Goal: Task Accomplishment & Management: Use online tool/utility

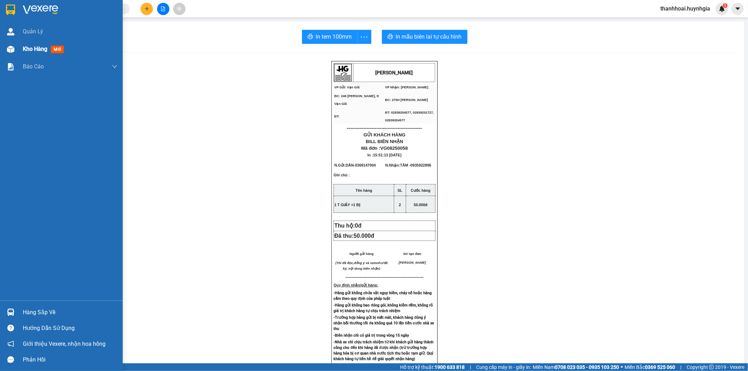
click at [36, 46] on span "Kho hàng" at bounding box center [35, 49] width 25 height 7
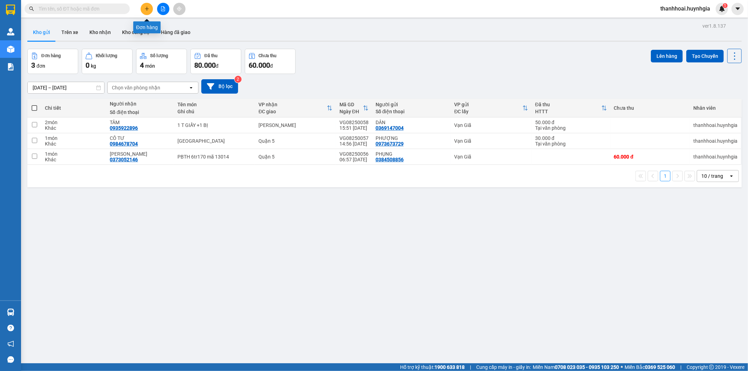
click at [144, 8] on icon "plus" at bounding box center [146, 8] width 5 height 5
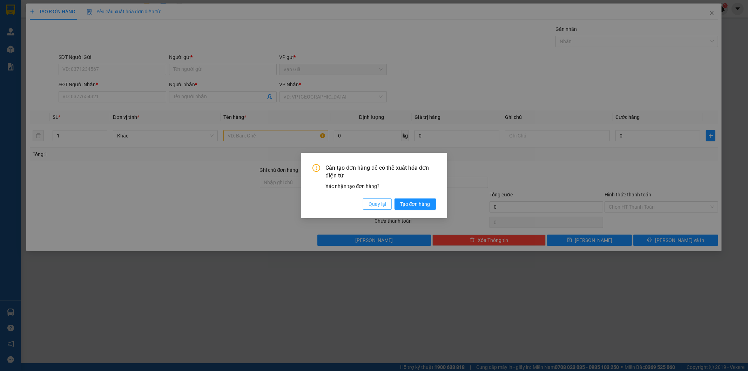
click at [371, 204] on span "Quay lại" at bounding box center [377, 204] width 18 height 8
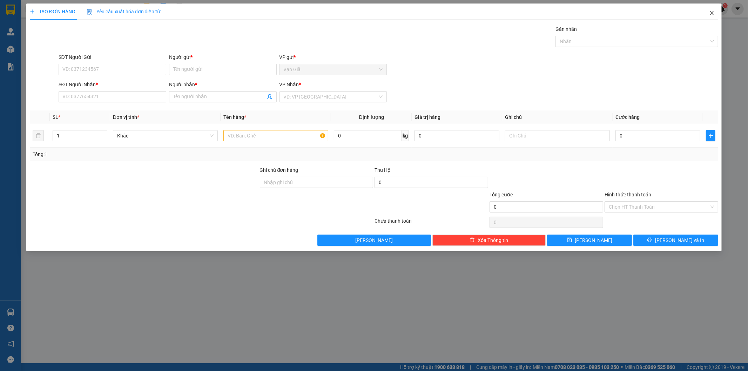
click at [714, 15] on icon "close" at bounding box center [712, 13] width 6 height 6
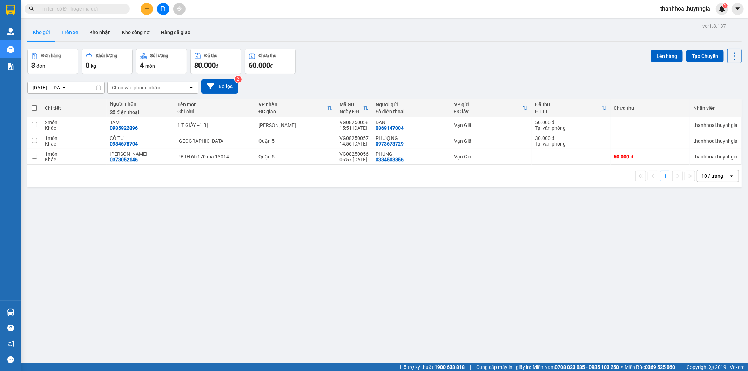
click at [64, 30] on button "Trên xe" at bounding box center [70, 32] width 28 height 17
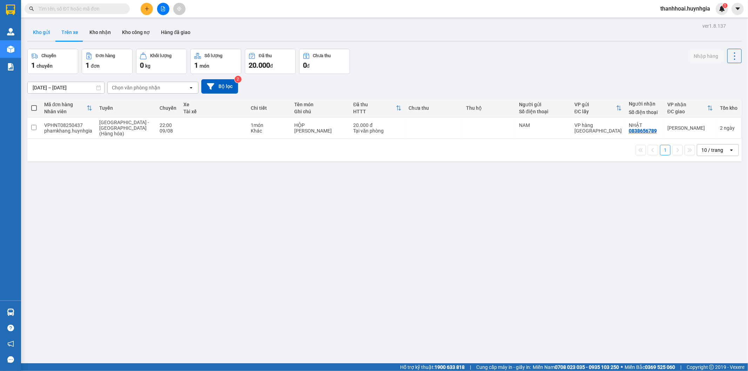
click at [45, 32] on button "Kho gửi" at bounding box center [41, 32] width 28 height 17
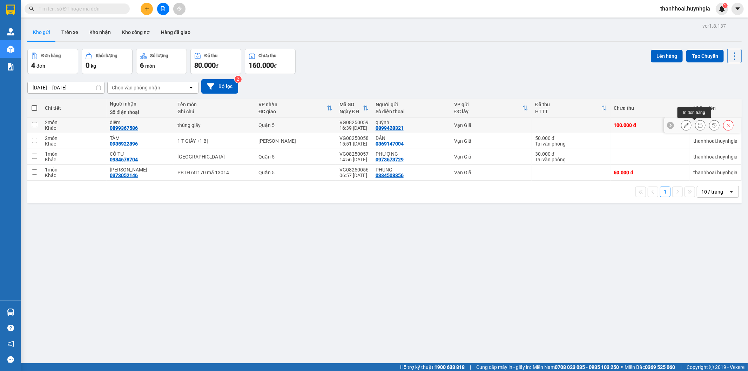
click at [697, 125] on icon at bounding box center [699, 125] width 5 height 5
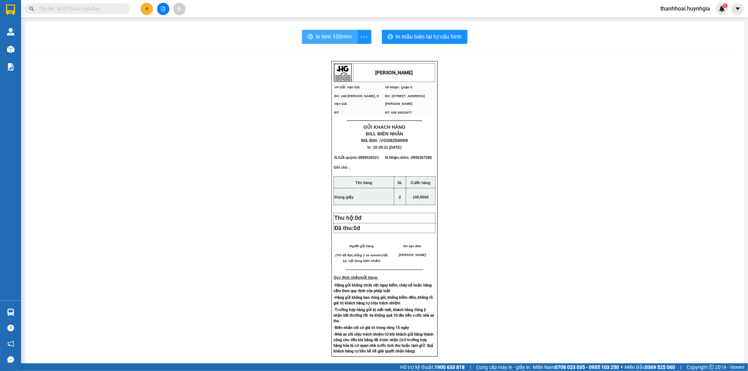
click at [337, 39] on span "In tem 100mm" at bounding box center [334, 36] width 36 height 9
click at [339, 37] on span "In tem 100mm" at bounding box center [334, 36] width 36 height 9
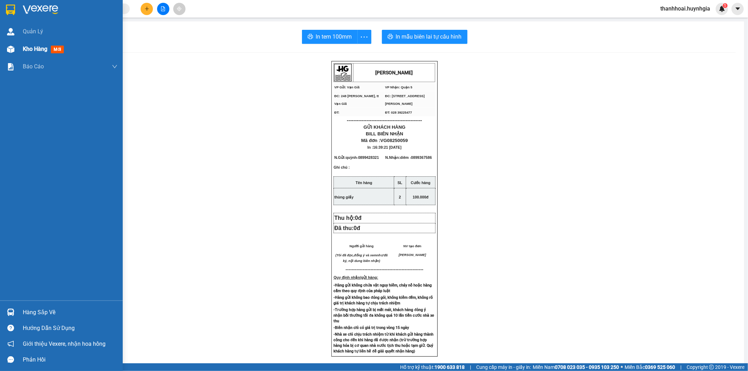
click at [78, 53] on div "Kho hàng mới" at bounding box center [70, 49] width 95 height 18
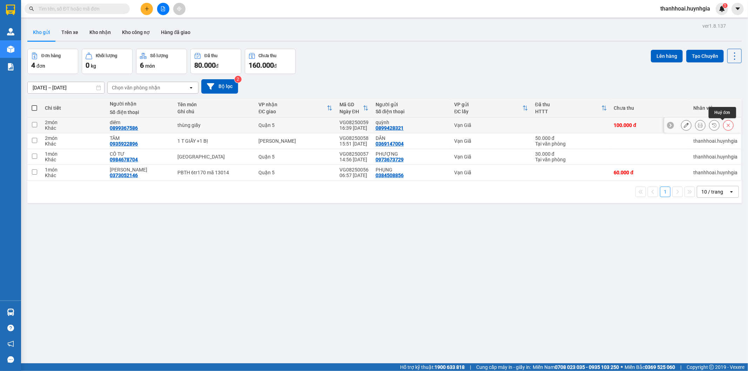
click at [725, 125] on icon at bounding box center [727, 125] width 5 height 5
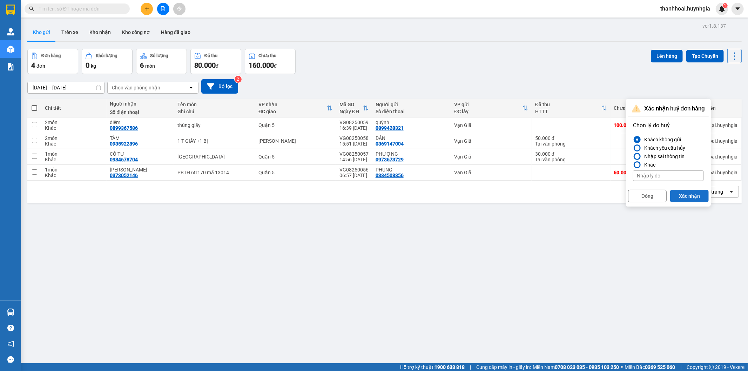
click at [675, 193] on button "Xác nhận" at bounding box center [689, 196] width 39 height 13
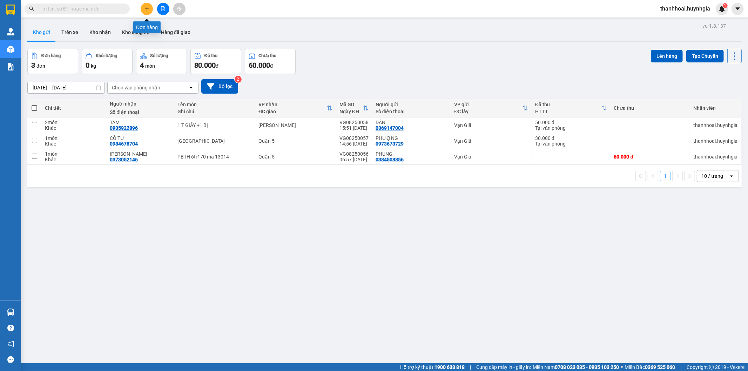
click at [144, 6] on button at bounding box center [147, 9] width 12 height 12
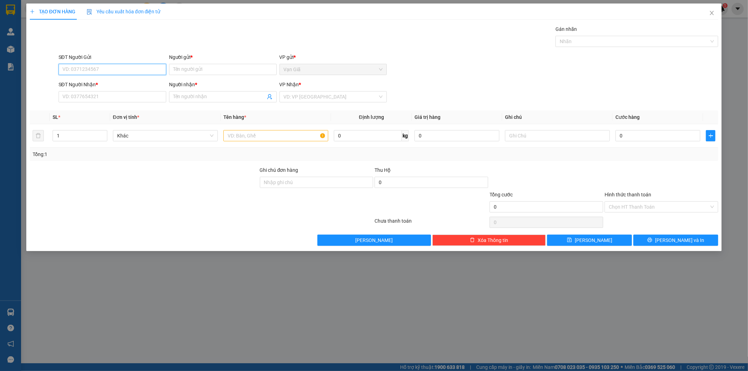
click at [85, 68] on input "SĐT Người Gửi" at bounding box center [113, 69] width 108 height 11
click at [115, 96] on input "SĐT Người Nhận *" at bounding box center [113, 96] width 108 height 11
drag, startPoint x: 116, startPoint y: 101, endPoint x: 65, endPoint y: 104, distance: 50.9
click at [65, 104] on div "SĐT Người Nhận * 014 014" at bounding box center [113, 93] width 108 height 25
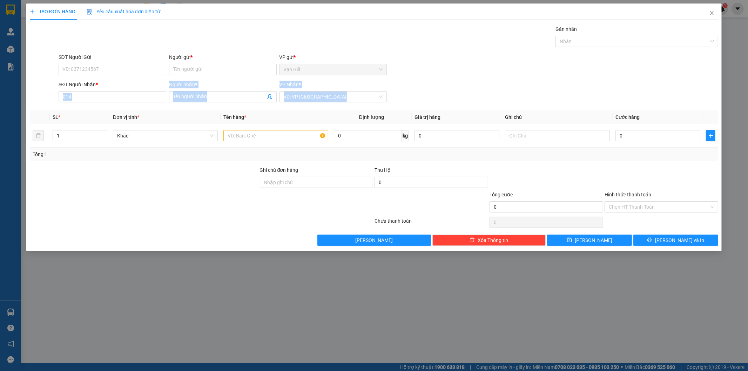
drag, startPoint x: 65, startPoint y: 104, endPoint x: 42, endPoint y: 105, distance: 22.5
click at [42, 105] on div "Transit Pickup Surcharge Ids Transit Deliver Surcharge Ids Transit Deliver Surc…" at bounding box center [374, 135] width 688 height 220
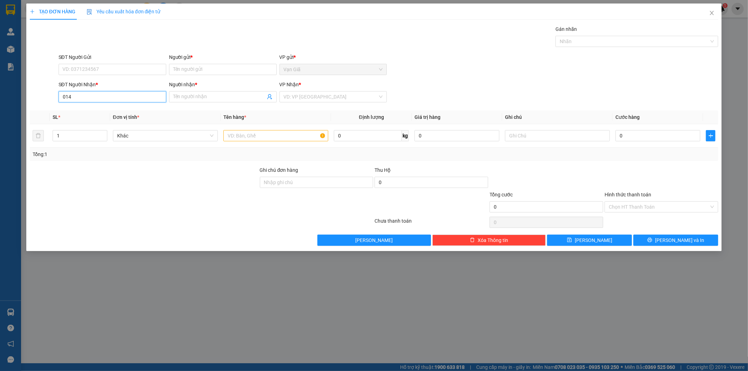
click at [107, 97] on input "014" at bounding box center [113, 96] width 108 height 11
type input "0"
click at [186, 101] on span at bounding box center [223, 96] width 108 height 11
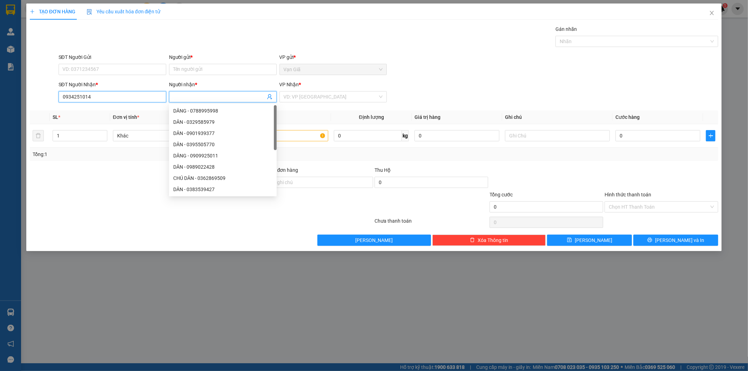
click at [118, 100] on input "0934251014" at bounding box center [113, 96] width 108 height 11
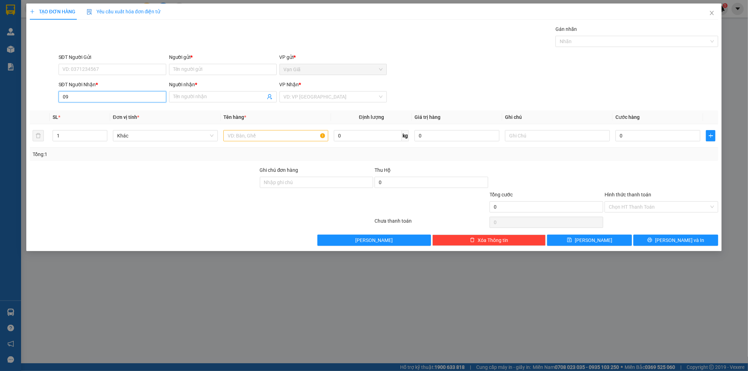
type input "0"
type input "083"
click at [137, 183] on div at bounding box center [144, 178] width 230 height 25
drag, startPoint x: 99, startPoint y: 92, endPoint x: 40, endPoint y: 107, distance: 61.5
click at [40, 107] on div "Transit Pickup Surcharge Ids Transit Deliver Surcharge Ids Transit Deliver Surc…" at bounding box center [374, 135] width 688 height 220
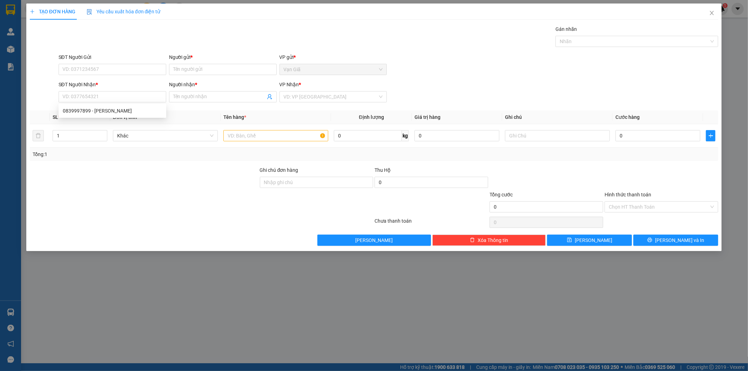
click at [172, 162] on div "Transit Pickup Surcharge Ids Transit Deliver Surcharge Ids Transit Deliver Surc…" at bounding box center [374, 135] width 688 height 220
click at [105, 65] on input "SĐT Người Gửi" at bounding box center [113, 69] width 108 height 11
type input "0"
click at [75, 96] on input "SĐT Người Nhận *" at bounding box center [113, 96] width 108 height 11
type input "0972790055"
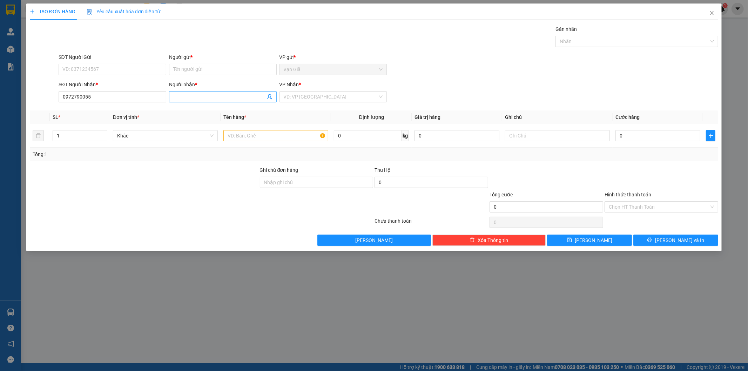
click at [196, 95] on input "Người nhận *" at bounding box center [219, 97] width 92 height 8
type input "KHONG TÊN"
click at [289, 99] on input "search" at bounding box center [331, 96] width 94 height 11
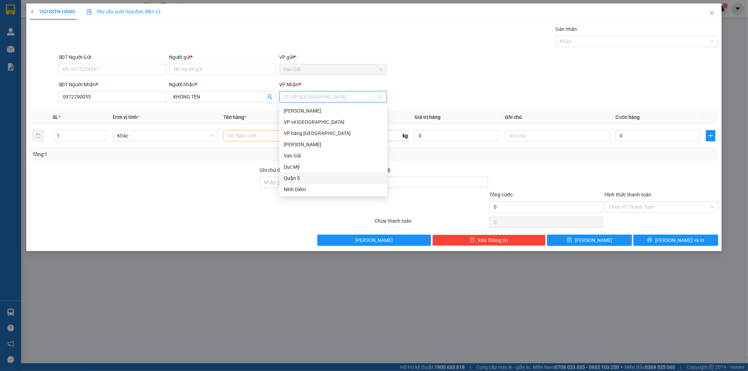
click at [302, 176] on div "Quận 5" at bounding box center [333, 178] width 99 height 8
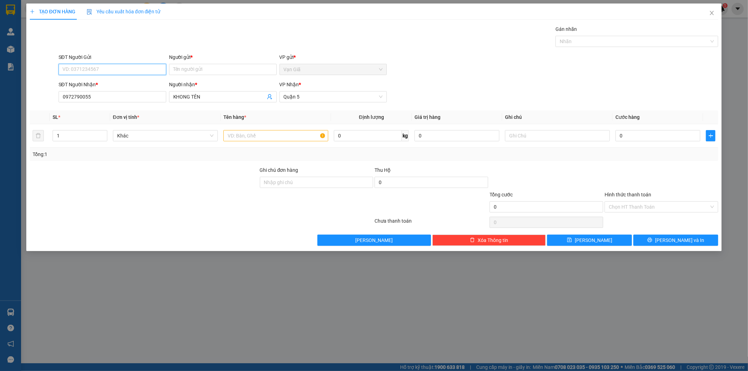
click at [131, 75] on input "SĐT Người Gửi" at bounding box center [113, 69] width 108 height 11
type input "0934251014"
click at [205, 68] on input "Người gửi *" at bounding box center [223, 69] width 108 height 11
type input "PHƯỢNG"
click at [261, 133] on input "text" at bounding box center [275, 135] width 105 height 11
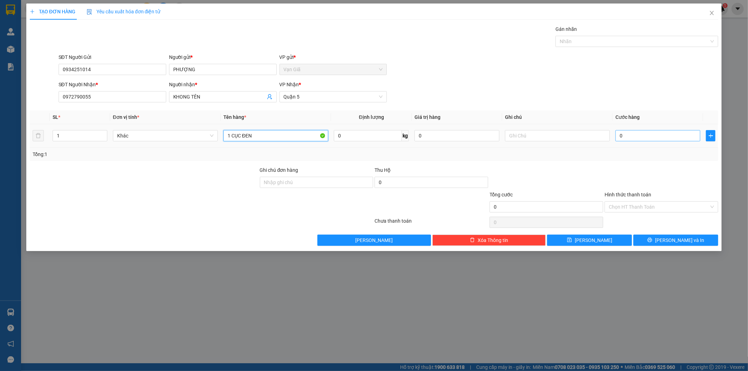
type input "1 CỤC ĐEN"
click at [645, 139] on input "0" at bounding box center [657, 135] width 85 height 11
type input "3"
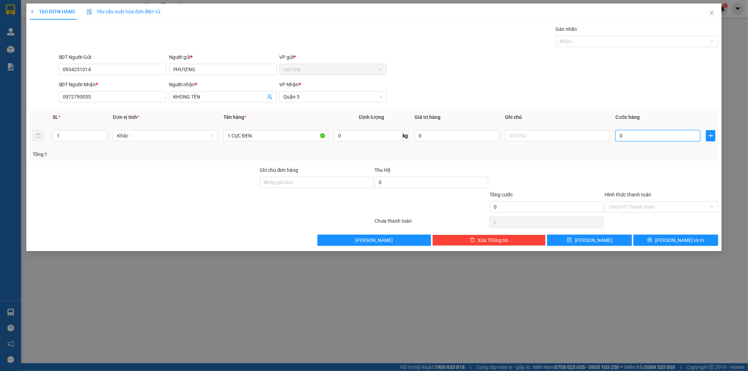
type input "3"
type input "30"
type input "30.000"
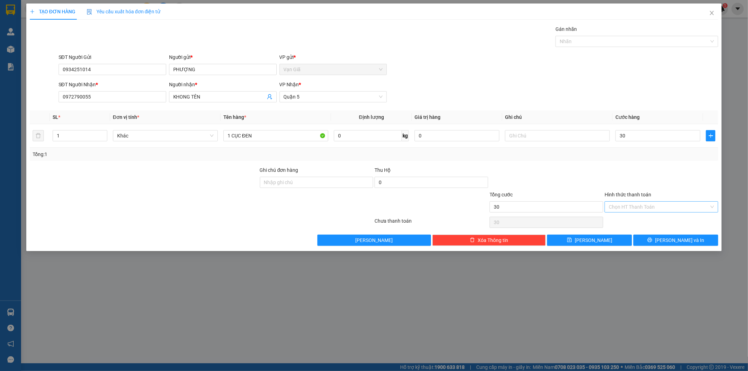
type input "30.000"
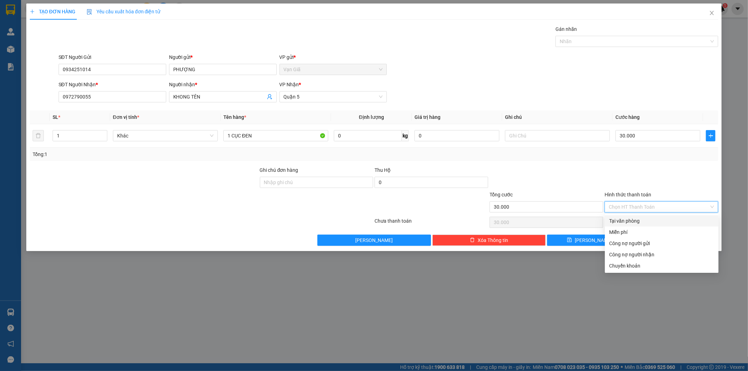
click at [636, 202] on input "Hình thức thanh toán" at bounding box center [658, 207] width 100 height 11
click at [623, 223] on div "Tại văn phòng" at bounding box center [661, 221] width 105 height 8
type input "0"
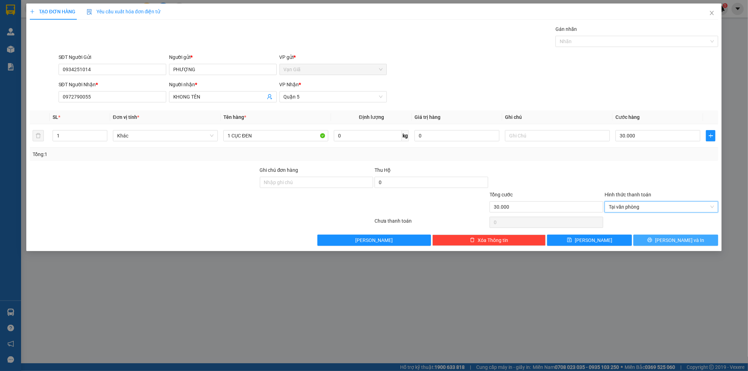
click at [688, 241] on span "[PERSON_NAME] và In" at bounding box center [679, 240] width 49 height 8
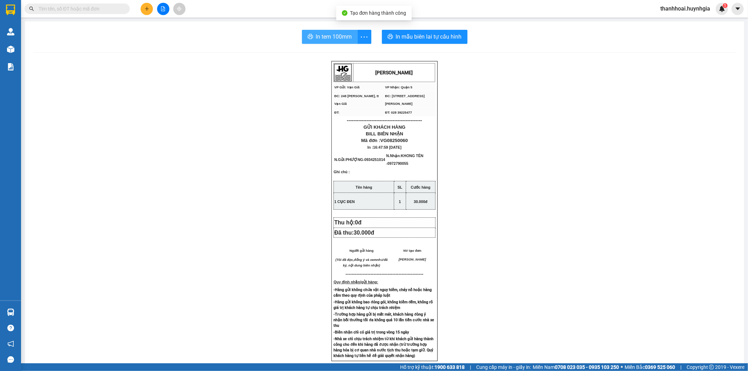
click at [342, 40] on span "In tem 100mm" at bounding box center [334, 36] width 36 height 9
click at [336, 35] on span "In tem 100mm" at bounding box center [334, 36] width 36 height 9
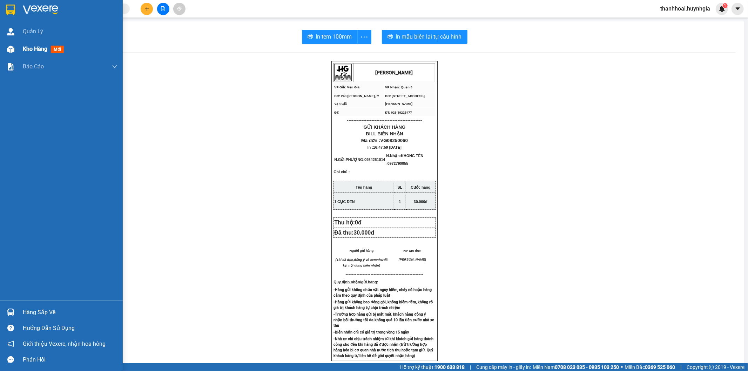
click at [25, 50] on span "Kho hàng" at bounding box center [35, 49] width 25 height 7
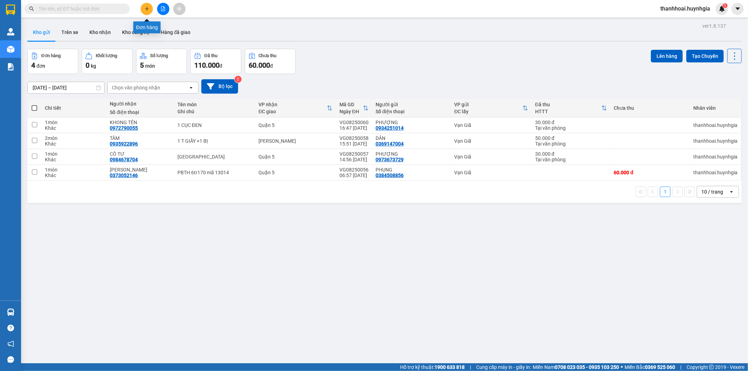
click at [146, 7] on icon "plus" at bounding box center [146, 8] width 5 height 5
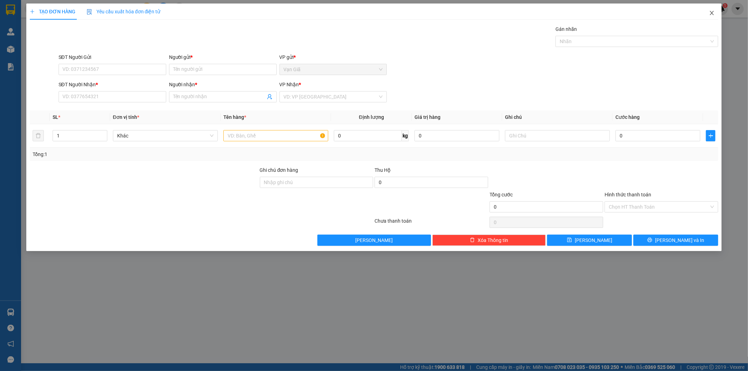
click at [710, 15] on icon "close" at bounding box center [712, 13] width 6 height 6
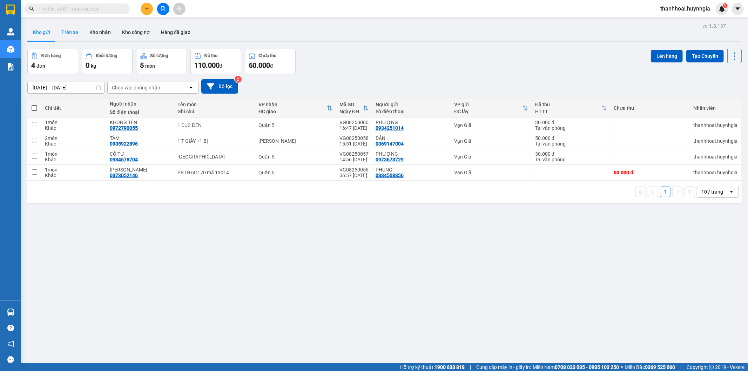
click at [79, 32] on button "Trên xe" at bounding box center [70, 32] width 28 height 17
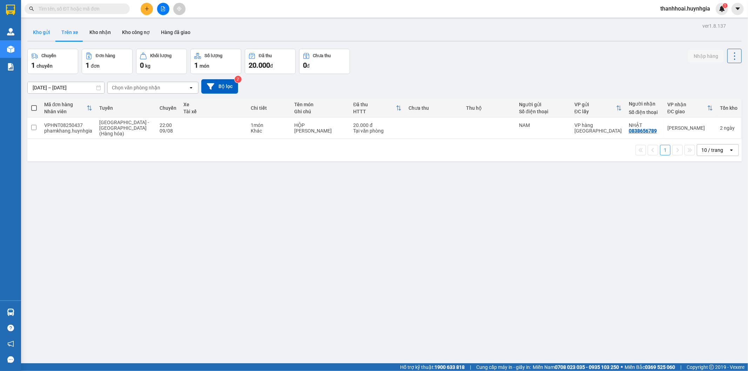
click at [45, 37] on button "Kho gửi" at bounding box center [41, 32] width 28 height 17
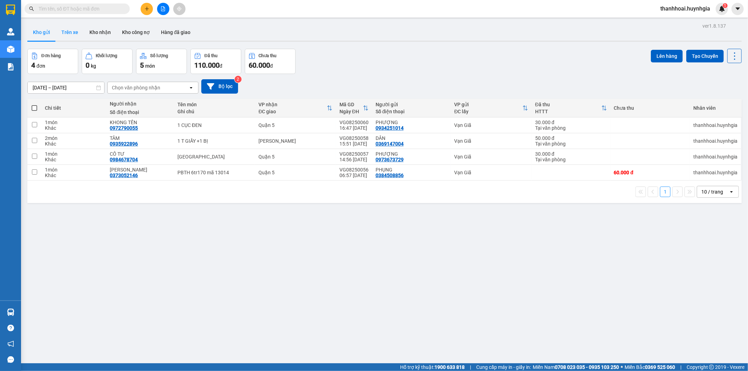
click at [68, 32] on button "Trên xe" at bounding box center [70, 32] width 28 height 17
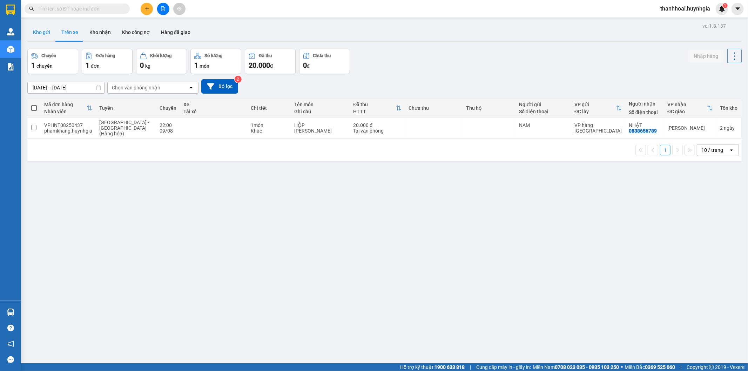
click at [36, 35] on button "Kho gửi" at bounding box center [41, 32] width 28 height 17
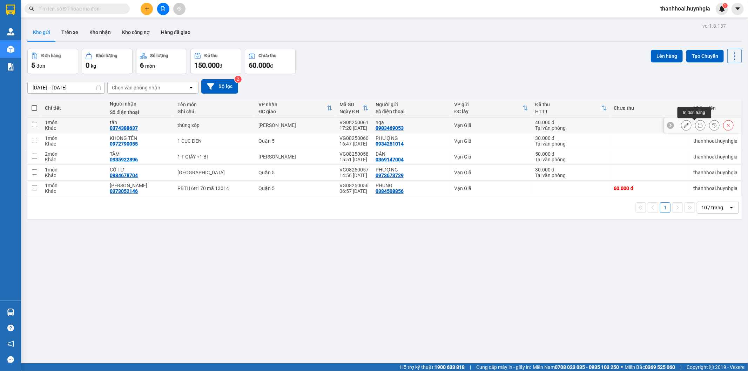
click at [697, 125] on icon at bounding box center [699, 125] width 5 height 5
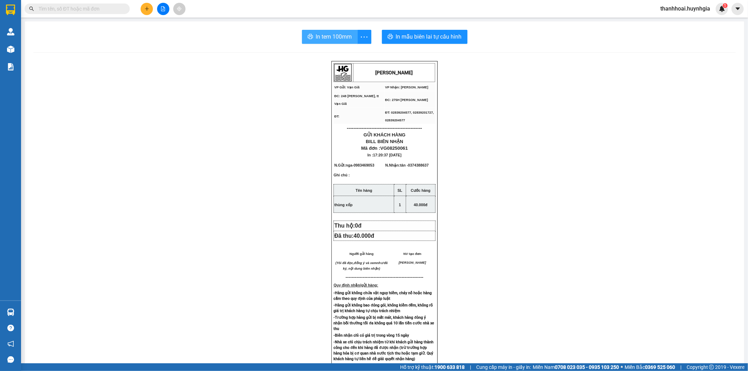
click at [342, 40] on span "In tem 100mm" at bounding box center [334, 36] width 36 height 9
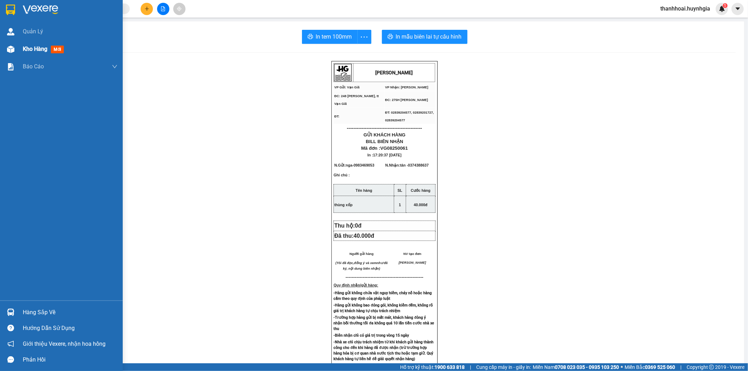
click at [30, 46] on span "Kho hàng" at bounding box center [35, 49] width 25 height 7
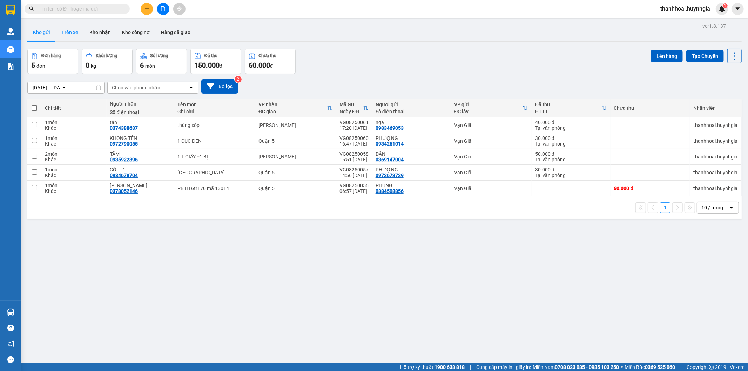
click at [73, 33] on button "Trên xe" at bounding box center [70, 32] width 28 height 17
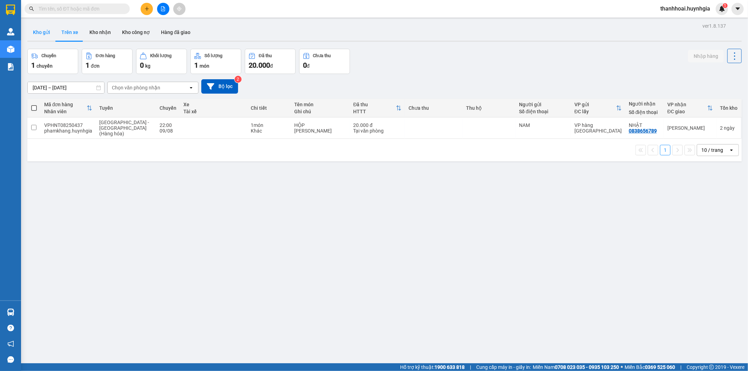
click at [46, 34] on button "Kho gửi" at bounding box center [41, 32] width 28 height 17
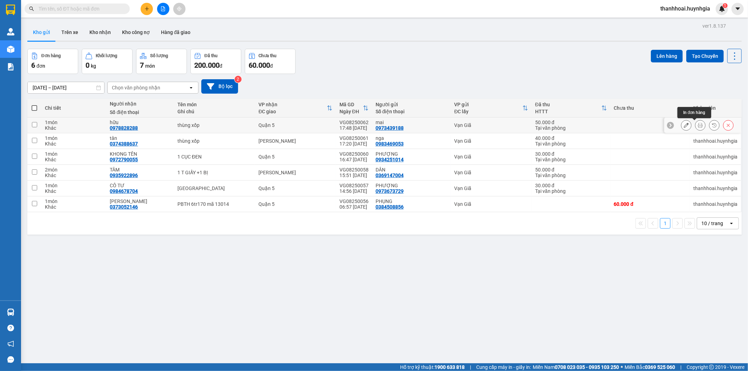
click at [697, 126] on icon at bounding box center [699, 125] width 5 height 5
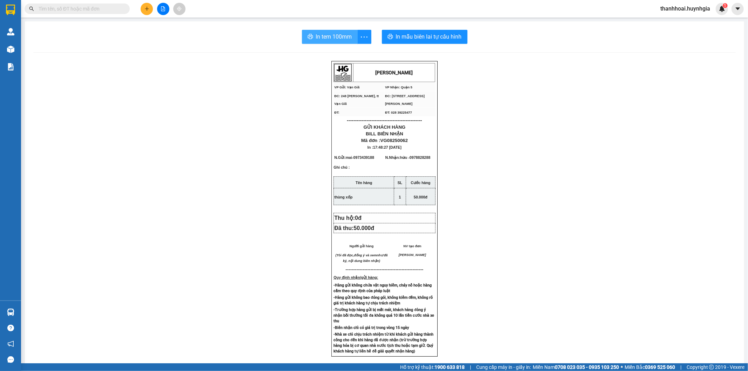
click at [329, 39] on span "In tem 100mm" at bounding box center [334, 36] width 36 height 9
click at [335, 37] on span "In tem 100mm" at bounding box center [334, 36] width 36 height 9
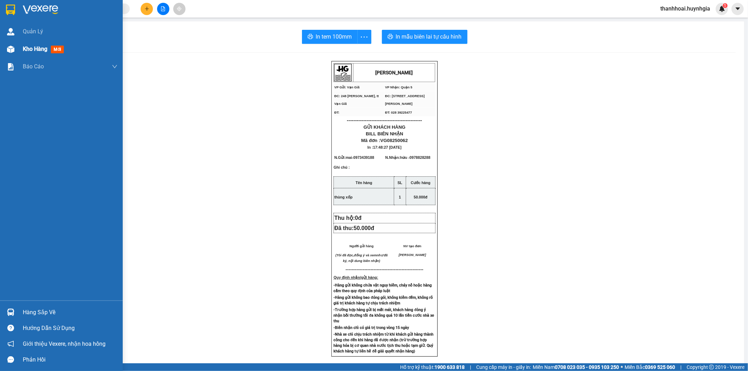
click at [27, 47] on span "Kho hàng" at bounding box center [35, 49] width 25 height 7
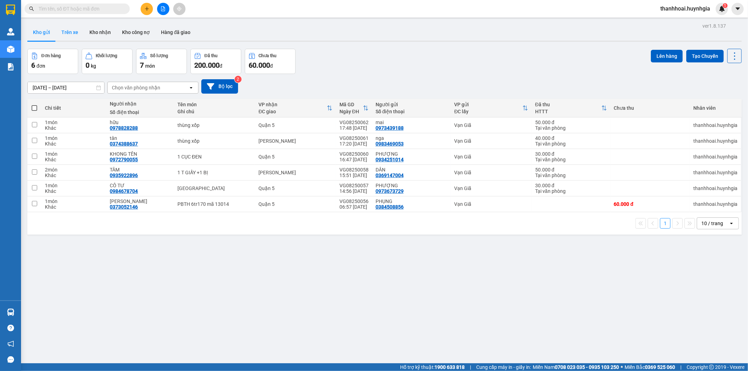
click at [57, 32] on button "Trên xe" at bounding box center [70, 32] width 28 height 17
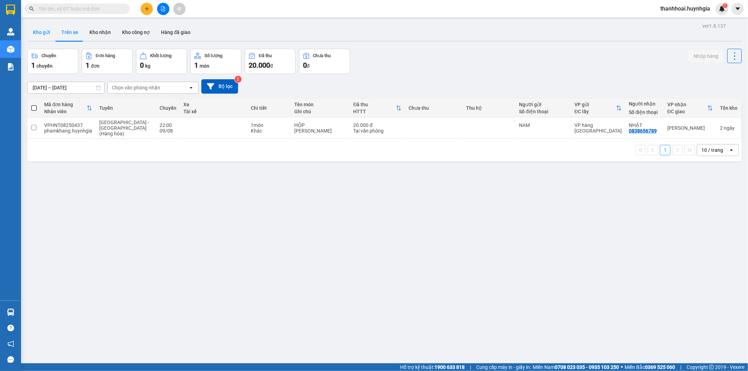
click at [39, 30] on button "Kho gửi" at bounding box center [41, 32] width 28 height 17
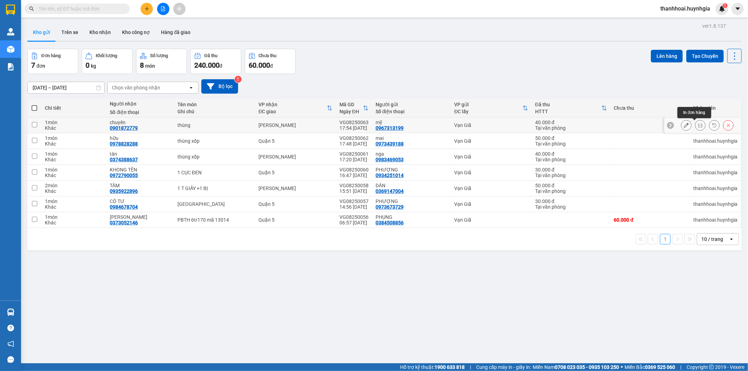
click at [697, 126] on icon at bounding box center [699, 125] width 5 height 5
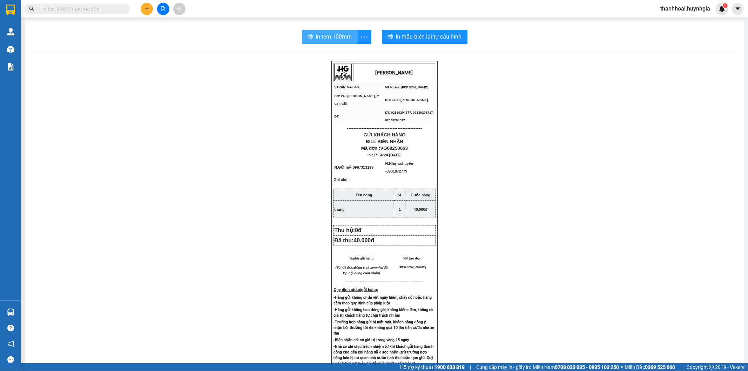
click at [345, 36] on span "In tem 100mm" at bounding box center [334, 36] width 36 height 9
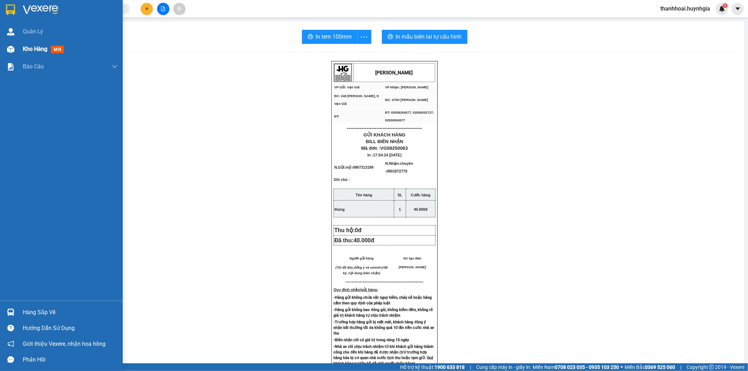
click at [23, 46] on span "Kho hàng" at bounding box center [35, 49] width 25 height 7
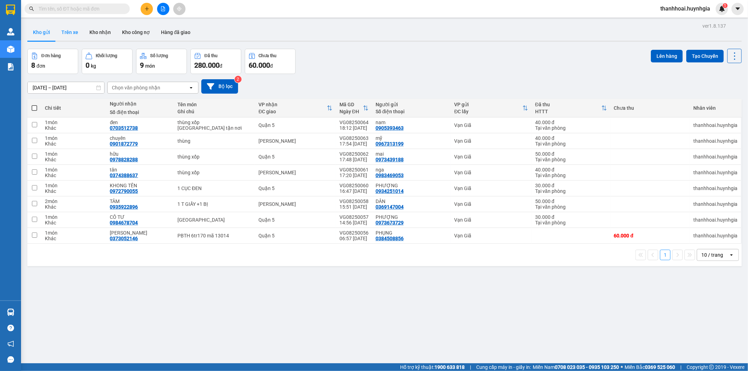
click at [74, 32] on button "Trên xe" at bounding box center [70, 32] width 28 height 17
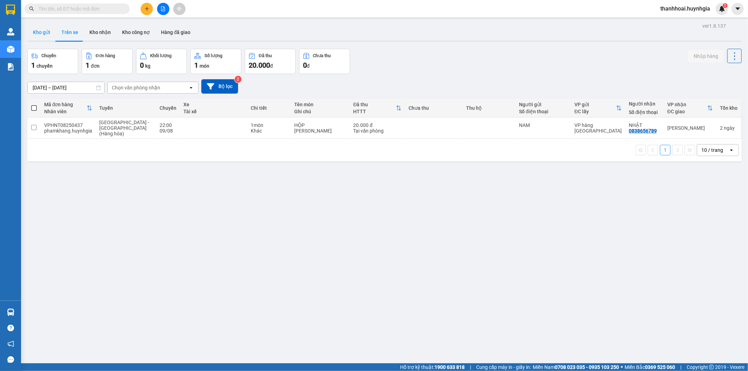
click at [48, 35] on button "Kho gửi" at bounding box center [41, 32] width 28 height 17
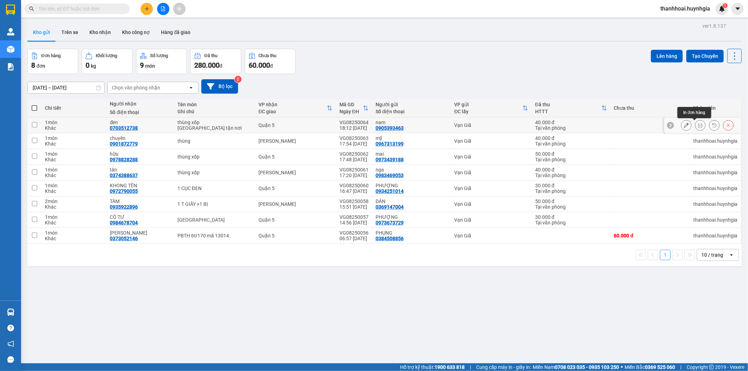
click at [697, 123] on icon at bounding box center [699, 125] width 5 height 5
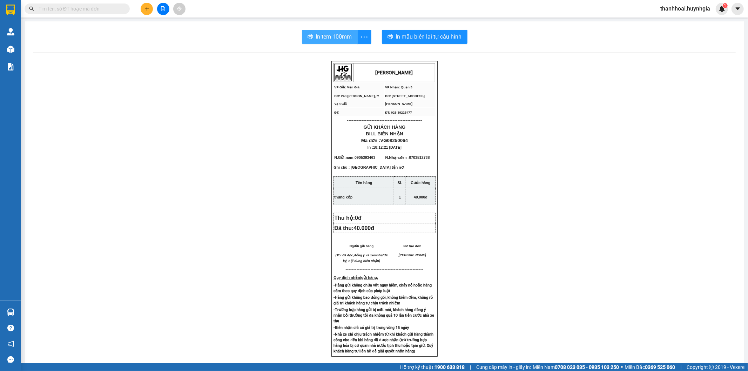
click at [337, 34] on span "In tem 100mm" at bounding box center [334, 36] width 36 height 9
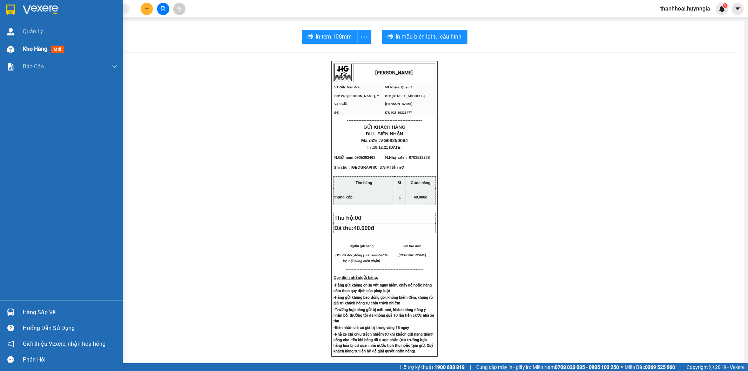
click at [23, 47] on span "Kho hàng" at bounding box center [35, 49] width 25 height 7
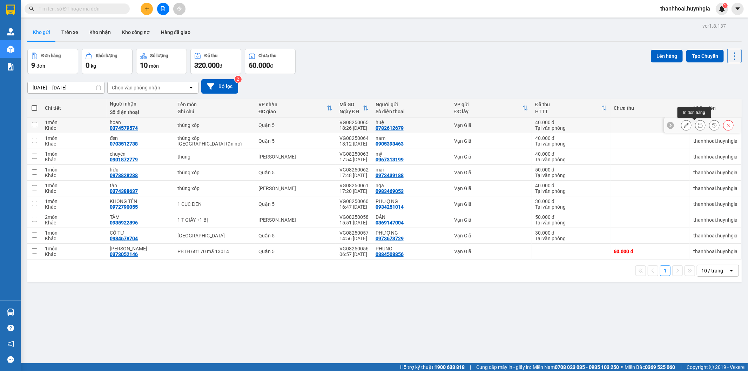
click at [697, 124] on icon at bounding box center [699, 125] width 5 height 5
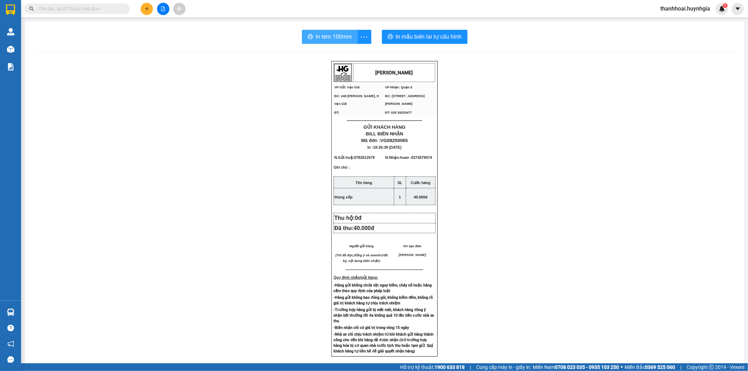
click at [343, 37] on span "In tem 100mm" at bounding box center [334, 36] width 36 height 9
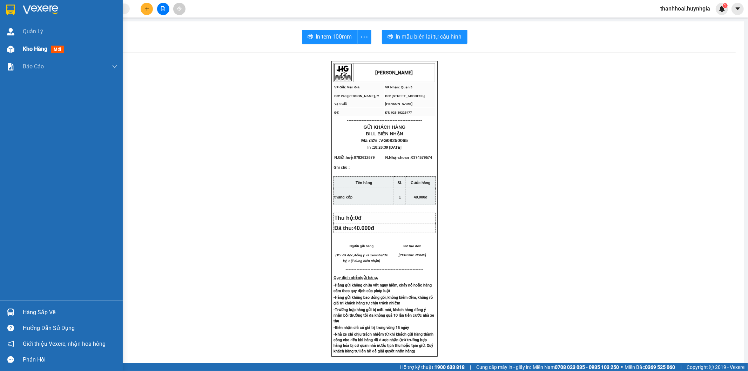
click at [25, 50] on span "Kho hàng" at bounding box center [35, 49] width 25 height 7
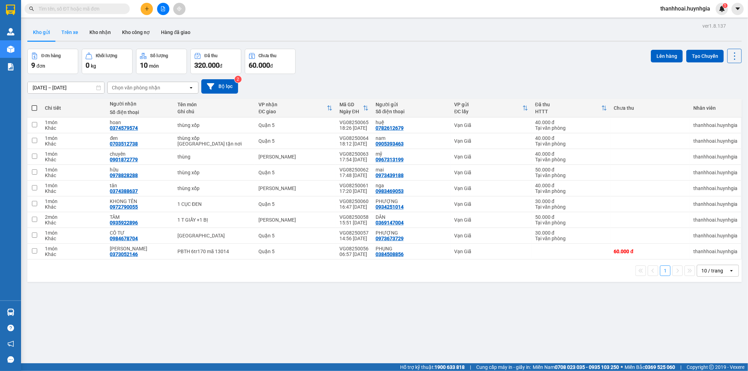
click at [60, 32] on button "Trên xe" at bounding box center [70, 32] width 28 height 17
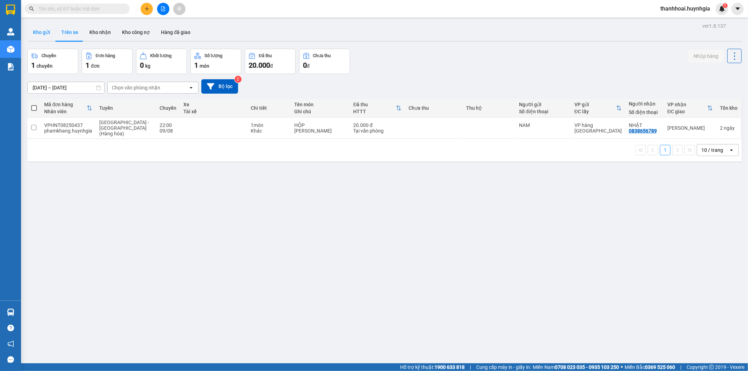
click at [37, 37] on button "Kho gửi" at bounding box center [41, 32] width 28 height 17
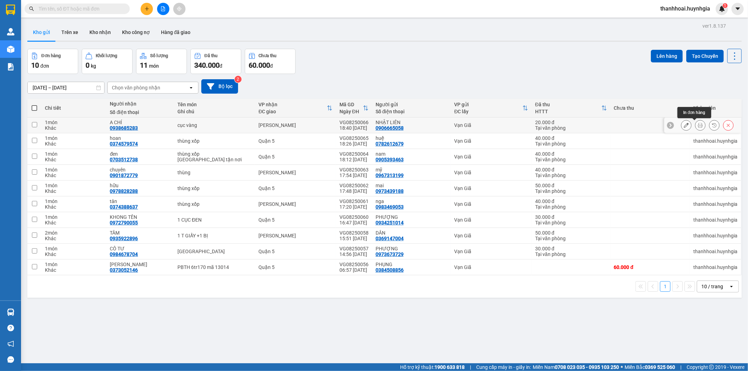
click at [697, 125] on icon at bounding box center [699, 125] width 5 height 5
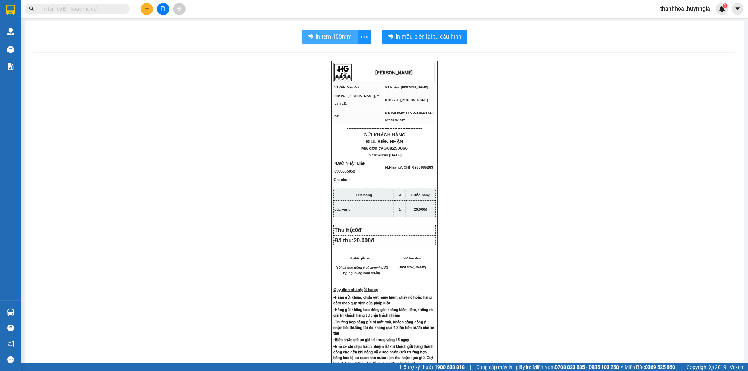
click at [335, 35] on span "In tem 100mm" at bounding box center [334, 36] width 36 height 9
click at [323, 36] on span "In tem 100mm" at bounding box center [334, 36] width 36 height 9
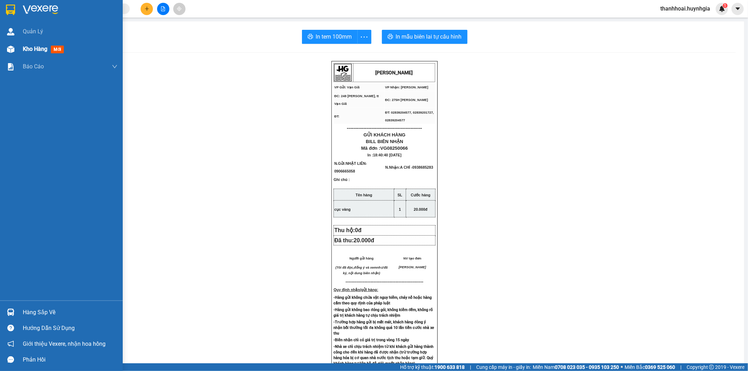
click at [18, 46] on div "Kho hàng mới" at bounding box center [61, 49] width 123 height 18
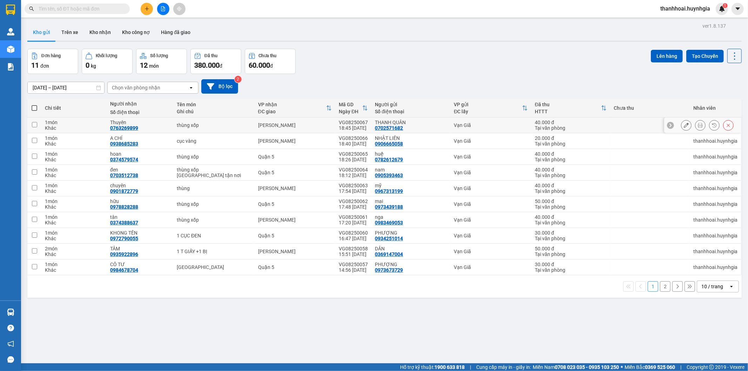
click at [695, 130] on div at bounding box center [700, 125] width 11 height 11
click at [697, 127] on icon at bounding box center [699, 125] width 5 height 5
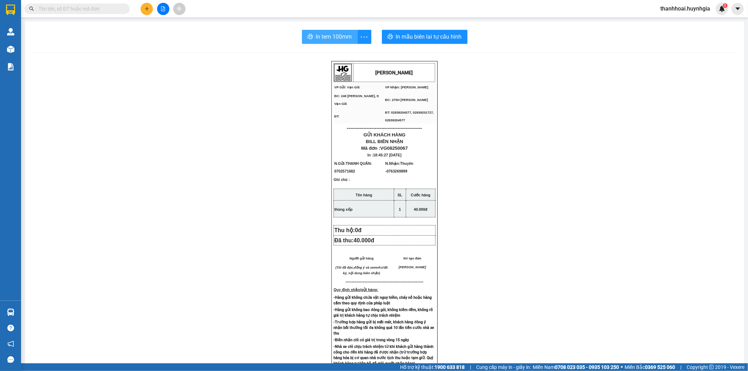
click at [333, 36] on span "In tem 100mm" at bounding box center [334, 36] width 36 height 9
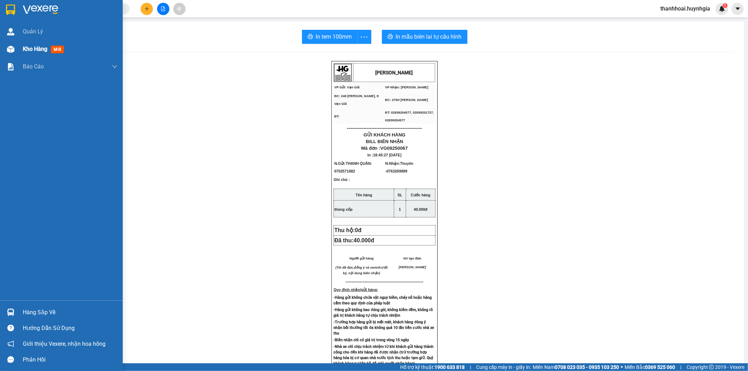
click at [16, 48] on div at bounding box center [11, 49] width 12 height 12
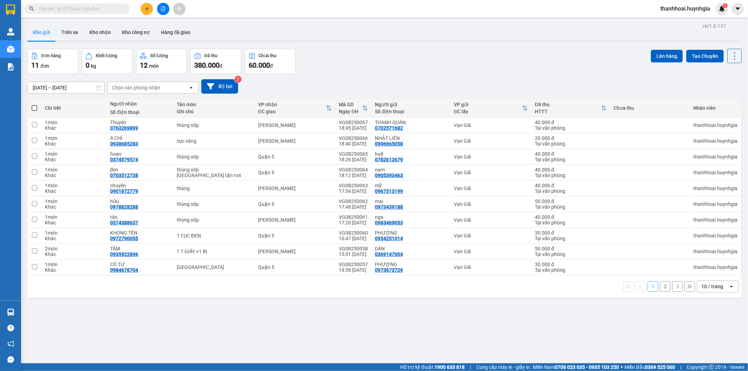
click at [268, 56] on div "Chưa thu" at bounding box center [268, 55] width 18 height 5
click at [204, 55] on div "Đã thu" at bounding box center [215, 56] width 43 height 7
click at [168, 63] on div "12 món" at bounding box center [161, 65] width 43 height 10
click at [675, 287] on icon at bounding box center [677, 286] width 5 height 5
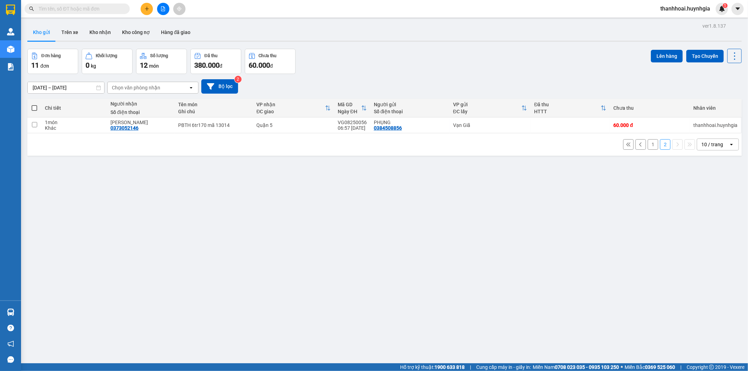
click at [635, 147] on button at bounding box center [640, 144] width 11 height 11
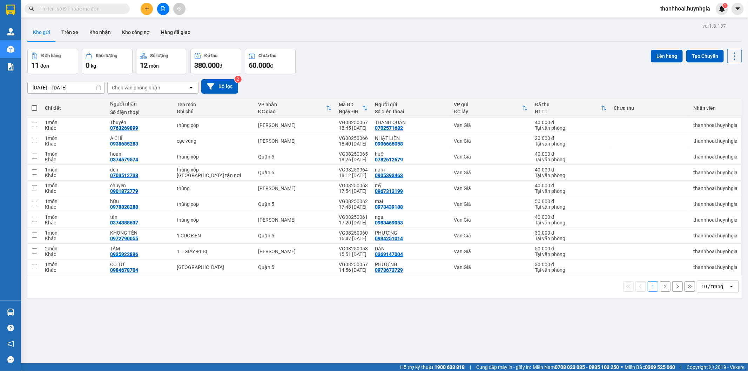
click at [36, 107] on span at bounding box center [35, 108] width 6 height 6
click at [34, 104] on input "checkbox" at bounding box center [34, 104] width 0 height 0
checkbox input "true"
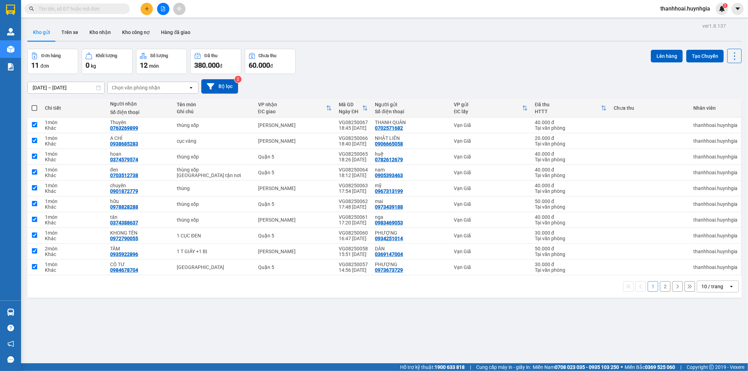
checkbox input "true"
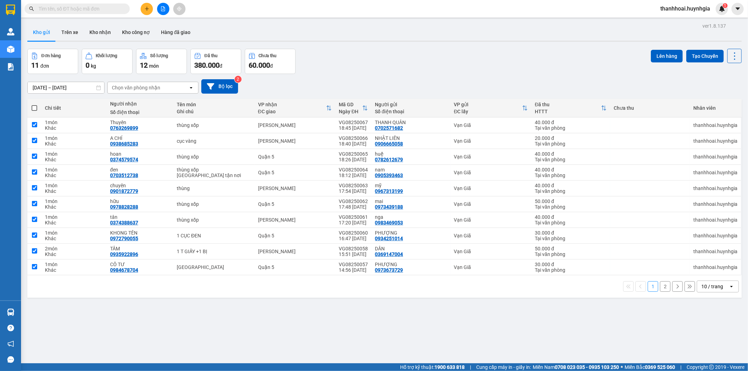
checkbox input "true"
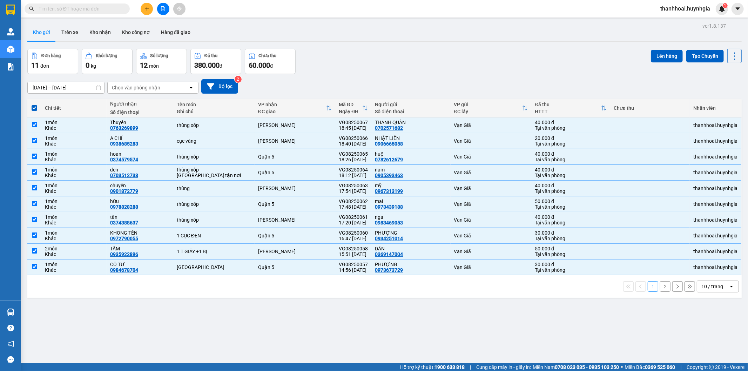
click at [675, 288] on icon at bounding box center [677, 286] width 5 height 5
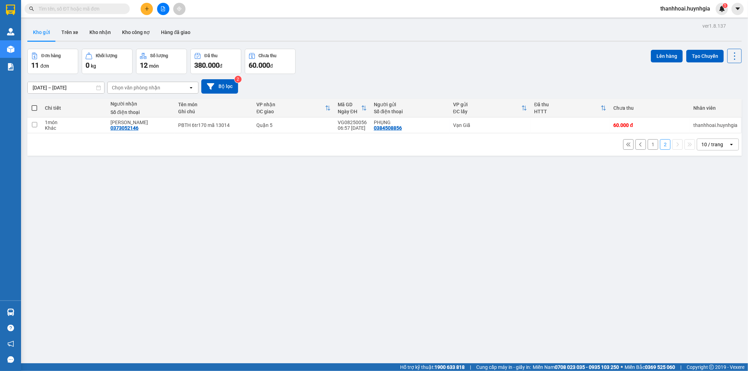
click at [36, 107] on span at bounding box center [35, 108] width 6 height 6
click at [34, 104] on input "checkbox" at bounding box center [34, 104] width 0 height 0
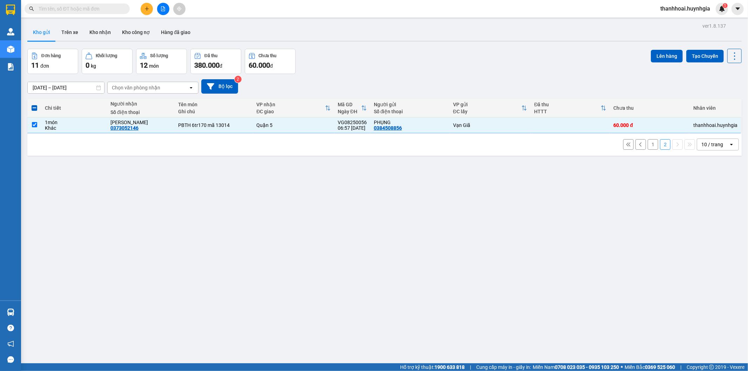
click at [638, 145] on icon at bounding box center [640, 144] width 5 height 5
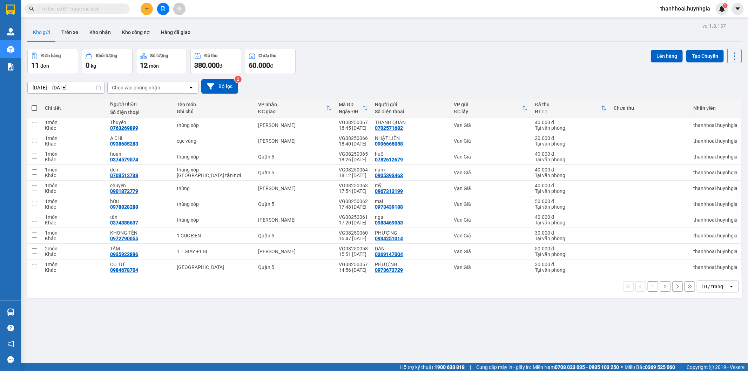
click at [33, 108] on span at bounding box center [35, 108] width 6 height 6
click at [34, 104] on input "checkbox" at bounding box center [34, 104] width 0 height 0
checkbox input "true"
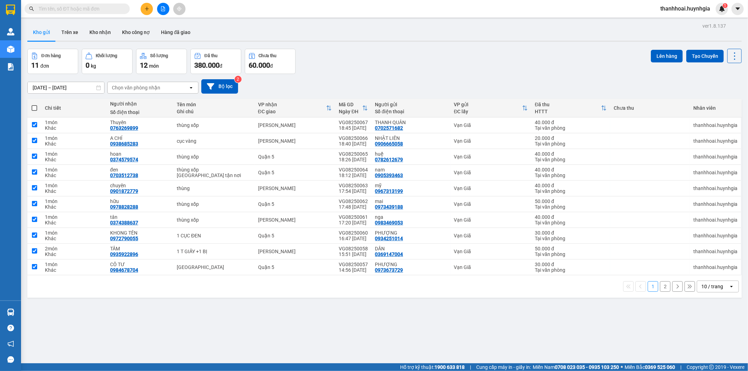
checkbox input "true"
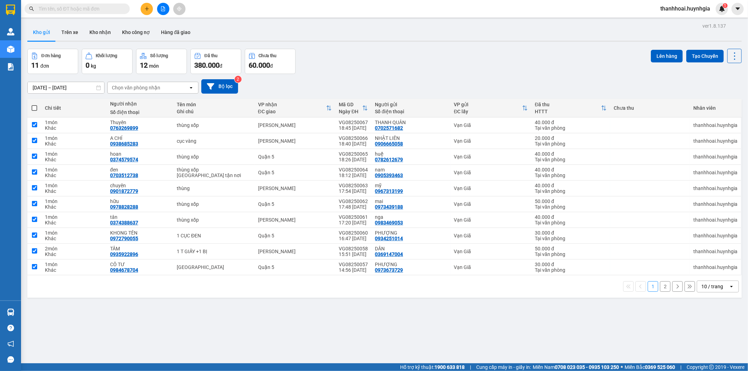
checkbox input "true"
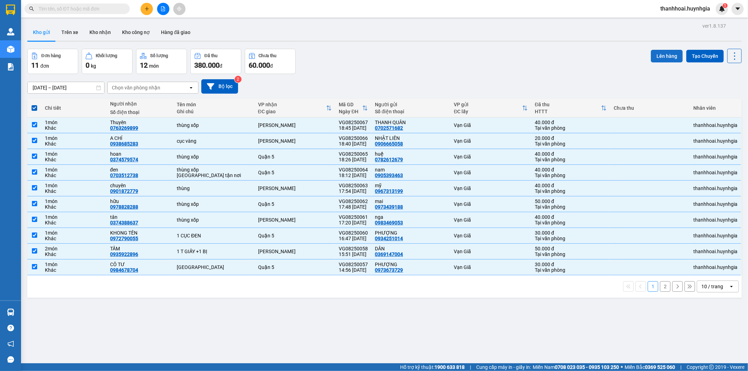
click at [657, 55] on button "Lên hàng" at bounding box center [666, 56] width 32 height 13
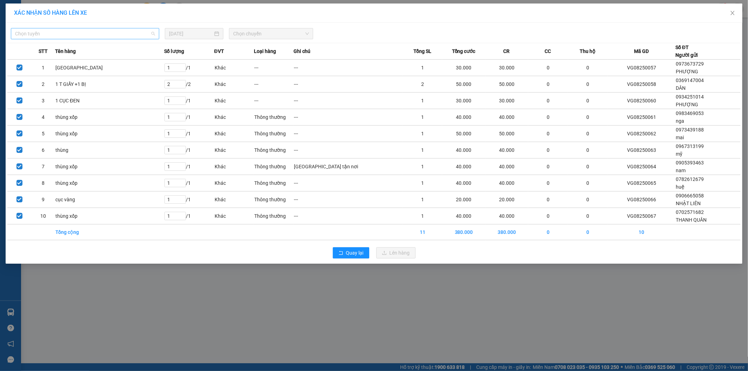
click at [127, 34] on span "Chọn tuyến" at bounding box center [85, 33] width 140 height 11
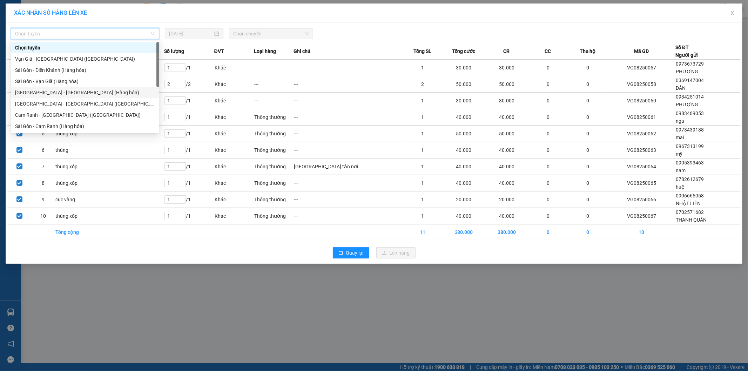
click at [60, 91] on div "[GEOGRAPHIC_DATA] - [GEOGRAPHIC_DATA] (Hàng hóa)" at bounding box center [85, 93] width 140 height 8
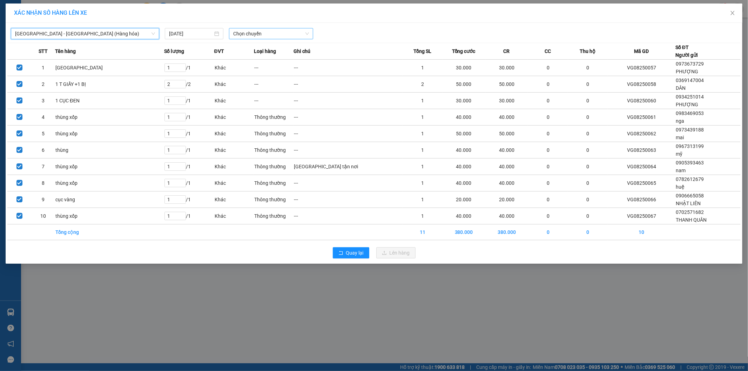
click at [267, 32] on span "Chọn chuyến" at bounding box center [271, 33] width 76 height 11
click at [260, 59] on div "22:00" at bounding box center [260, 59] width 55 height 8
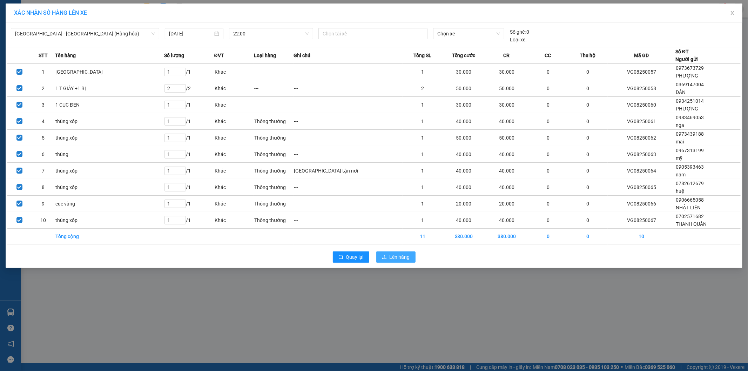
click at [401, 254] on span "Lên hàng" at bounding box center [399, 257] width 20 height 8
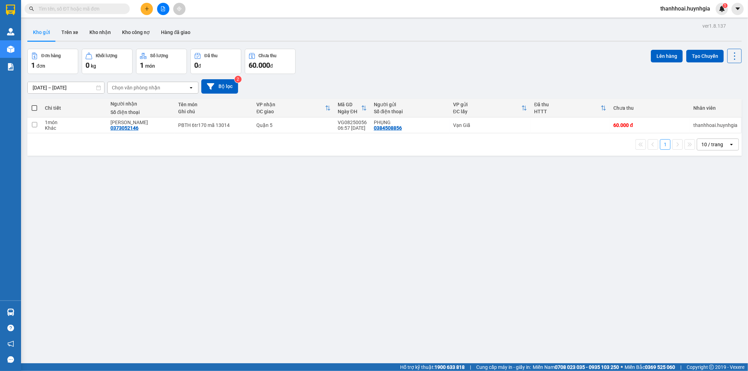
click at [33, 106] on span at bounding box center [35, 108] width 6 height 6
click at [34, 104] on input "checkbox" at bounding box center [34, 104] width 0 height 0
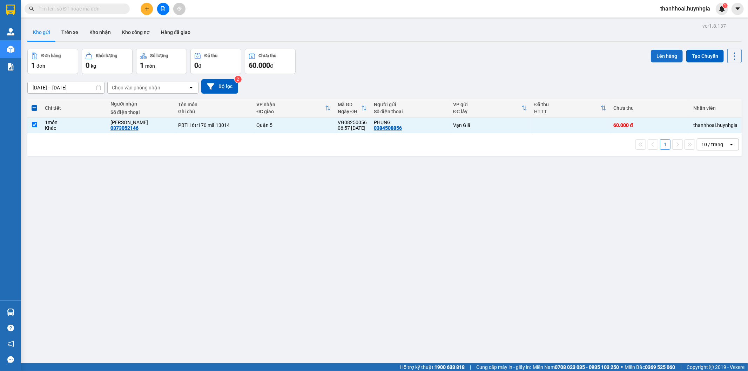
click at [662, 60] on button "Lên hàng" at bounding box center [666, 56] width 32 height 13
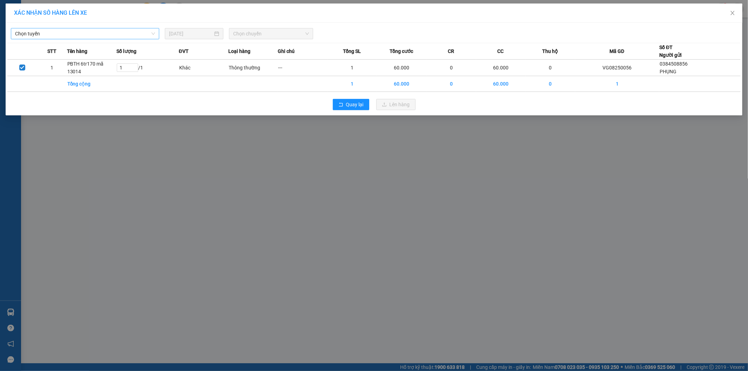
click at [65, 32] on span "Chọn tuyến" at bounding box center [85, 33] width 140 height 11
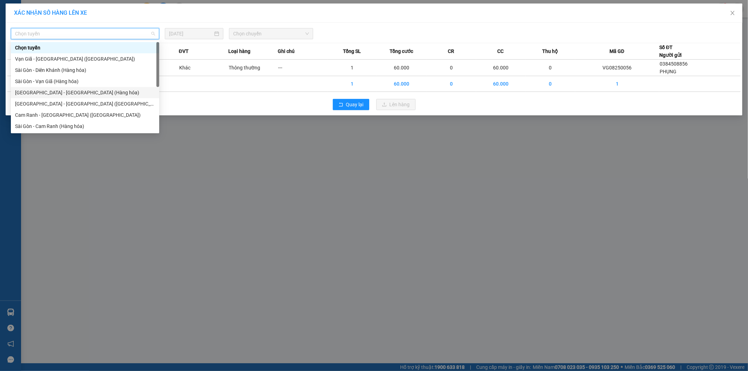
click at [61, 92] on div "[GEOGRAPHIC_DATA] - [GEOGRAPHIC_DATA] (Hàng hóa)" at bounding box center [85, 93] width 140 height 8
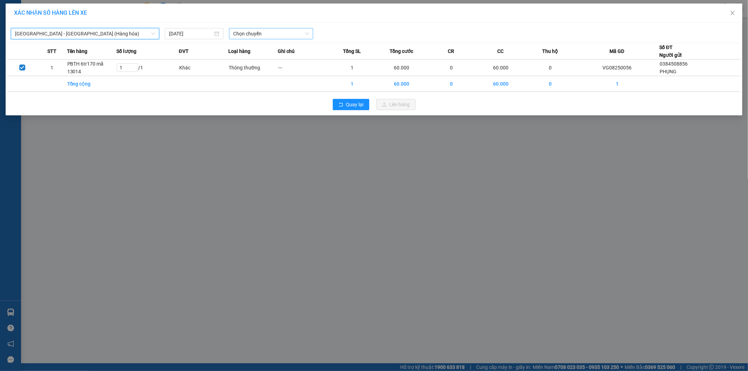
click at [253, 29] on span "Chọn chuyến" at bounding box center [271, 33] width 76 height 11
click at [257, 61] on div "22:00" at bounding box center [260, 59] width 55 height 8
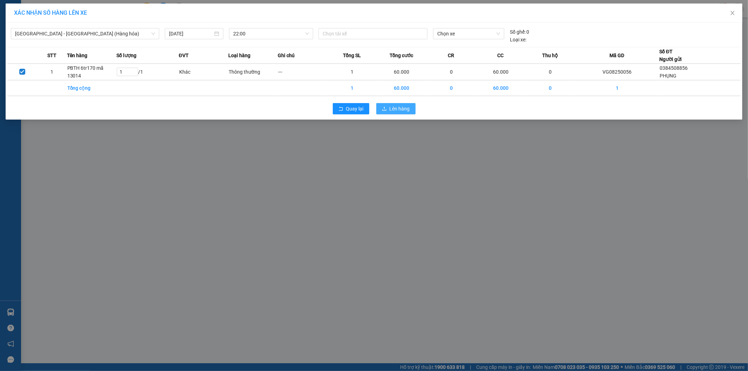
click at [402, 109] on span "Lên hàng" at bounding box center [399, 109] width 20 height 8
